Goal: Information Seeking & Learning: Learn about a topic

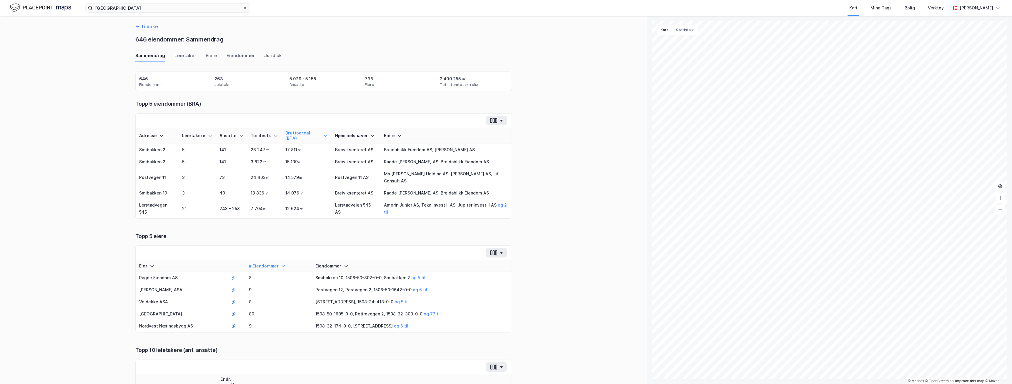
click at [144, 26] on button "Tilbake" at bounding box center [146, 26] width 23 height 7
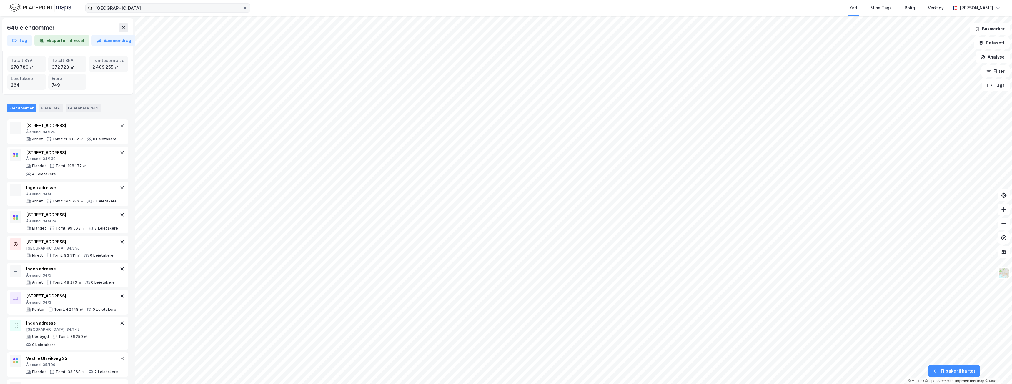
click at [246, 10] on label "[GEOGRAPHIC_DATA]" at bounding box center [167, 7] width 165 height 9
click at [243, 10] on input "[GEOGRAPHIC_DATA]" at bounding box center [168, 8] width 150 height 9
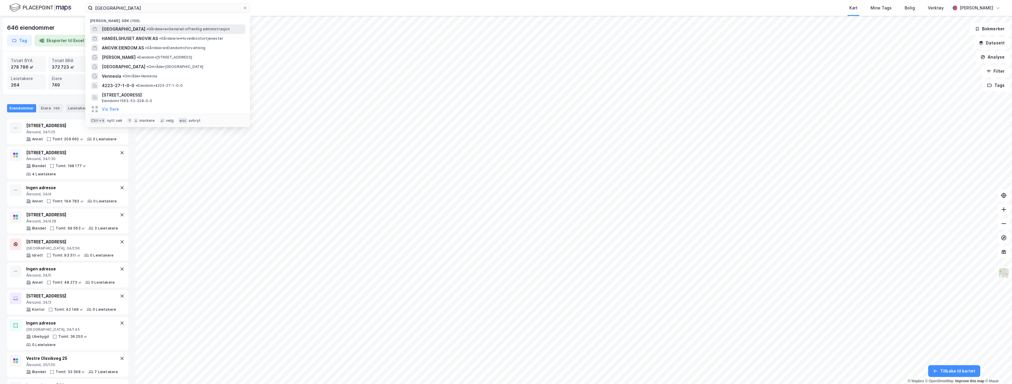
click at [125, 27] on span "[GEOGRAPHIC_DATA]" at bounding box center [124, 29] width 44 height 7
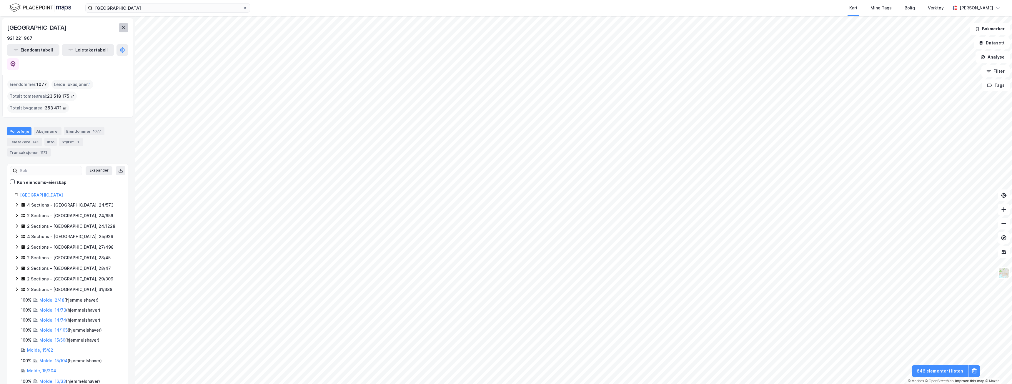
click at [124, 28] on icon at bounding box center [123, 27] width 3 height 3
